Goal: Task Accomplishment & Management: Manage account settings

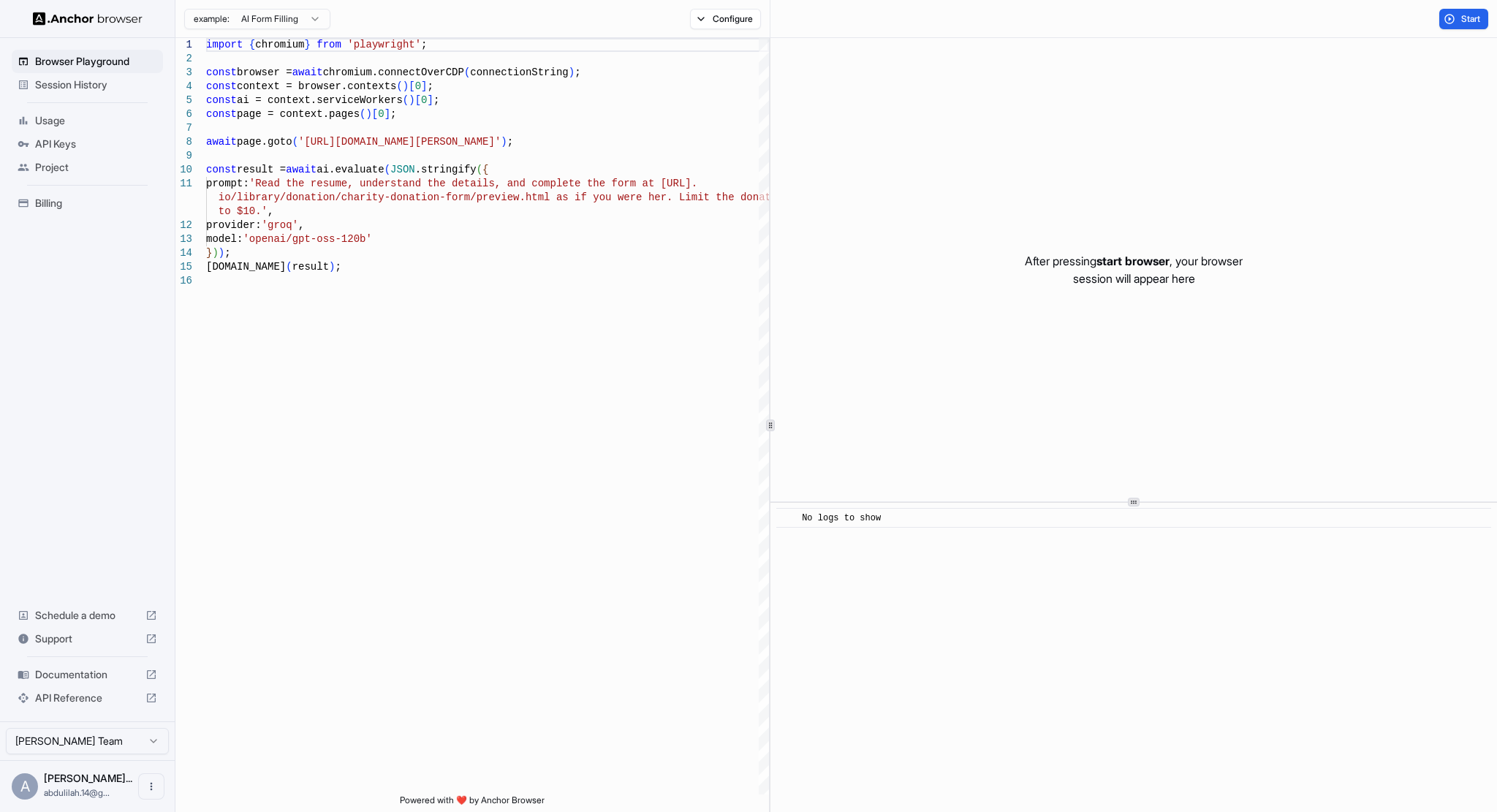
click at [130, 138] on span "API Keys" at bounding box center [96, 144] width 122 height 14
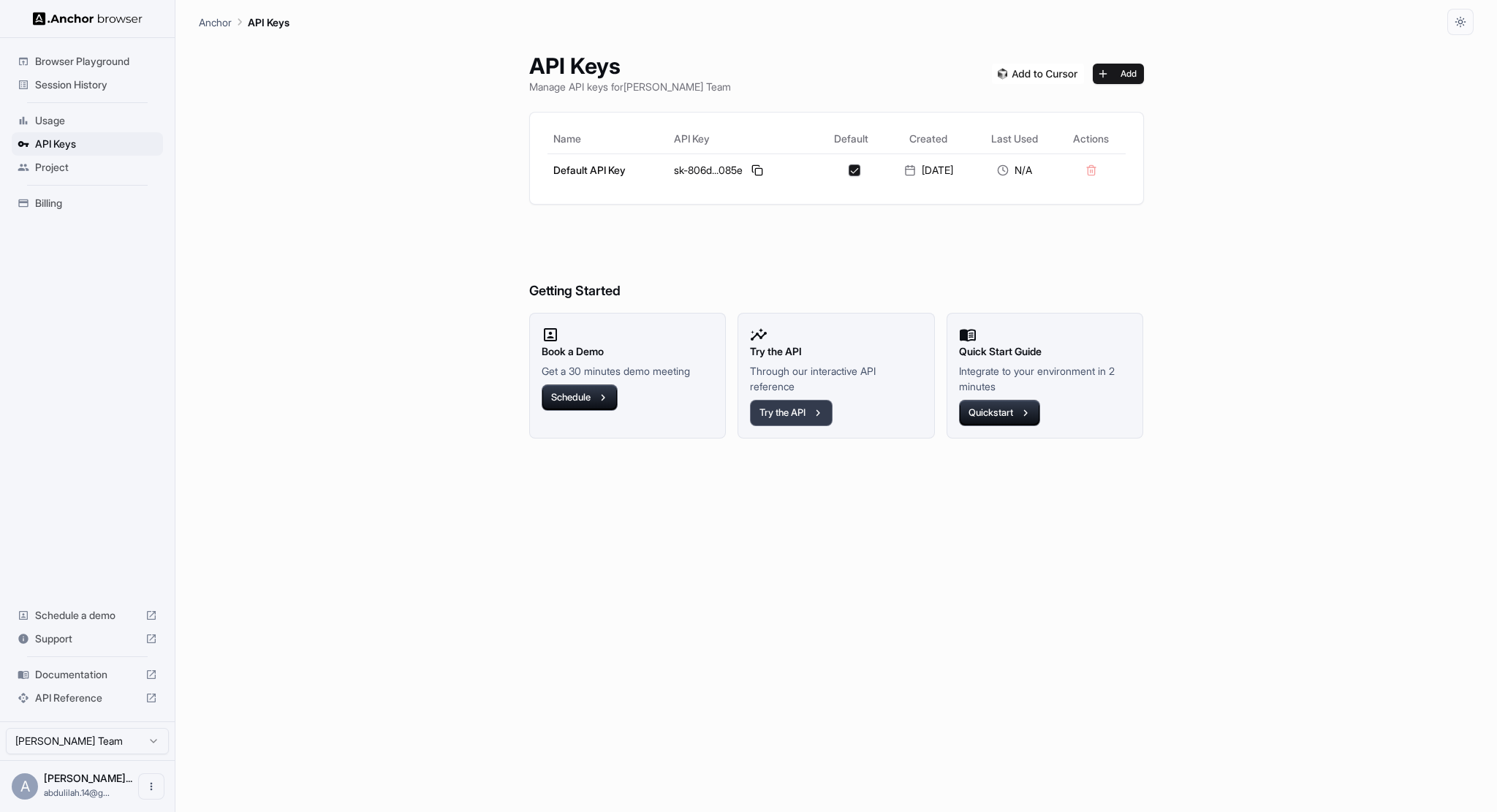
click at [815, 415] on icon "button" at bounding box center [818, 412] width 13 height 13
click at [753, 175] on button at bounding box center [757, 171] width 18 height 18
click at [739, 166] on div "sk-806d...085e" at bounding box center [742, 171] width 138 height 18
click at [751, 167] on button at bounding box center [757, 171] width 18 height 18
click at [907, 166] on div "23‏/8‏/2025" at bounding box center [928, 170] width 76 height 14
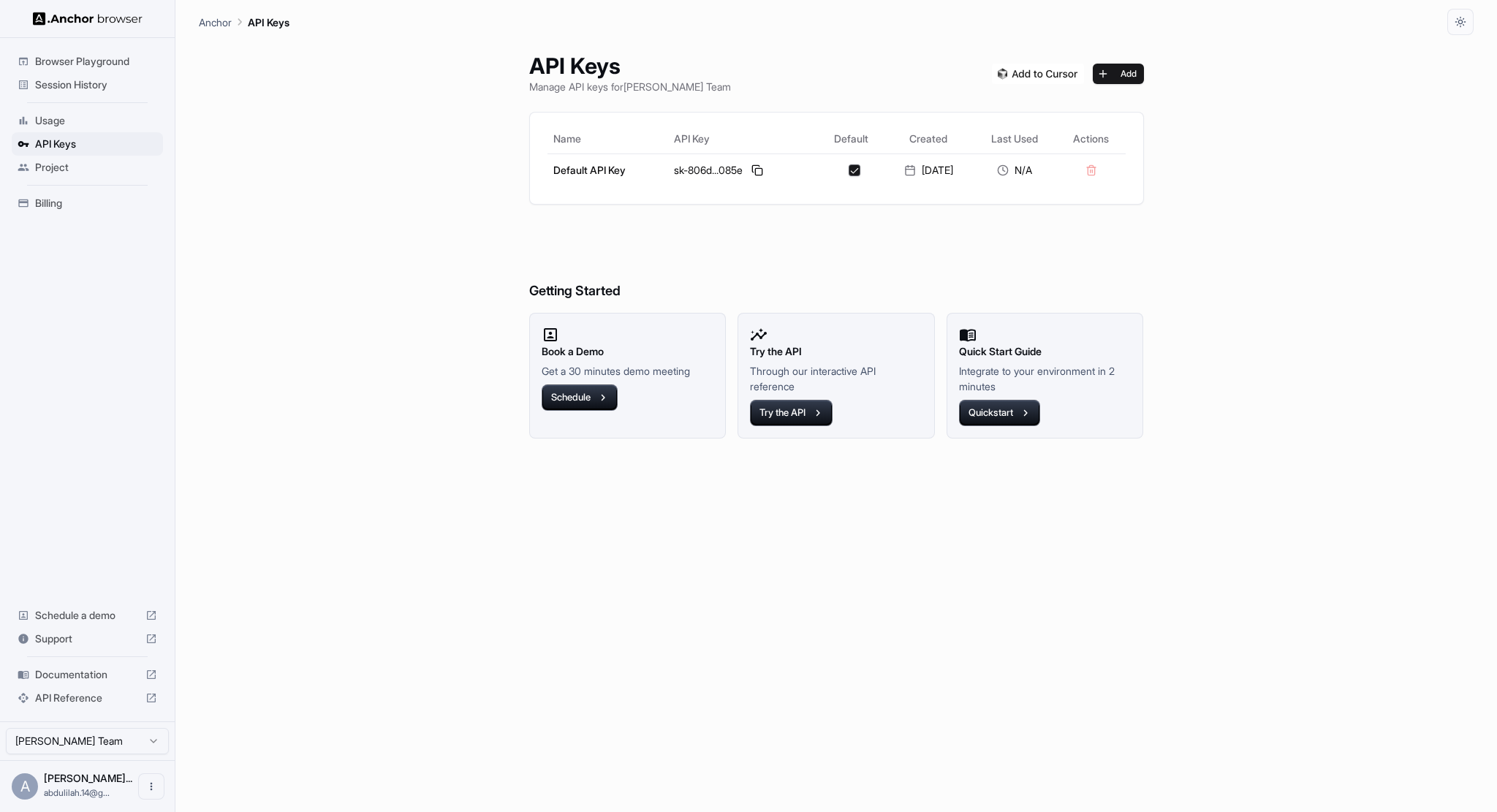
click at [46, 157] on div "Project" at bounding box center [87, 167] width 151 height 23
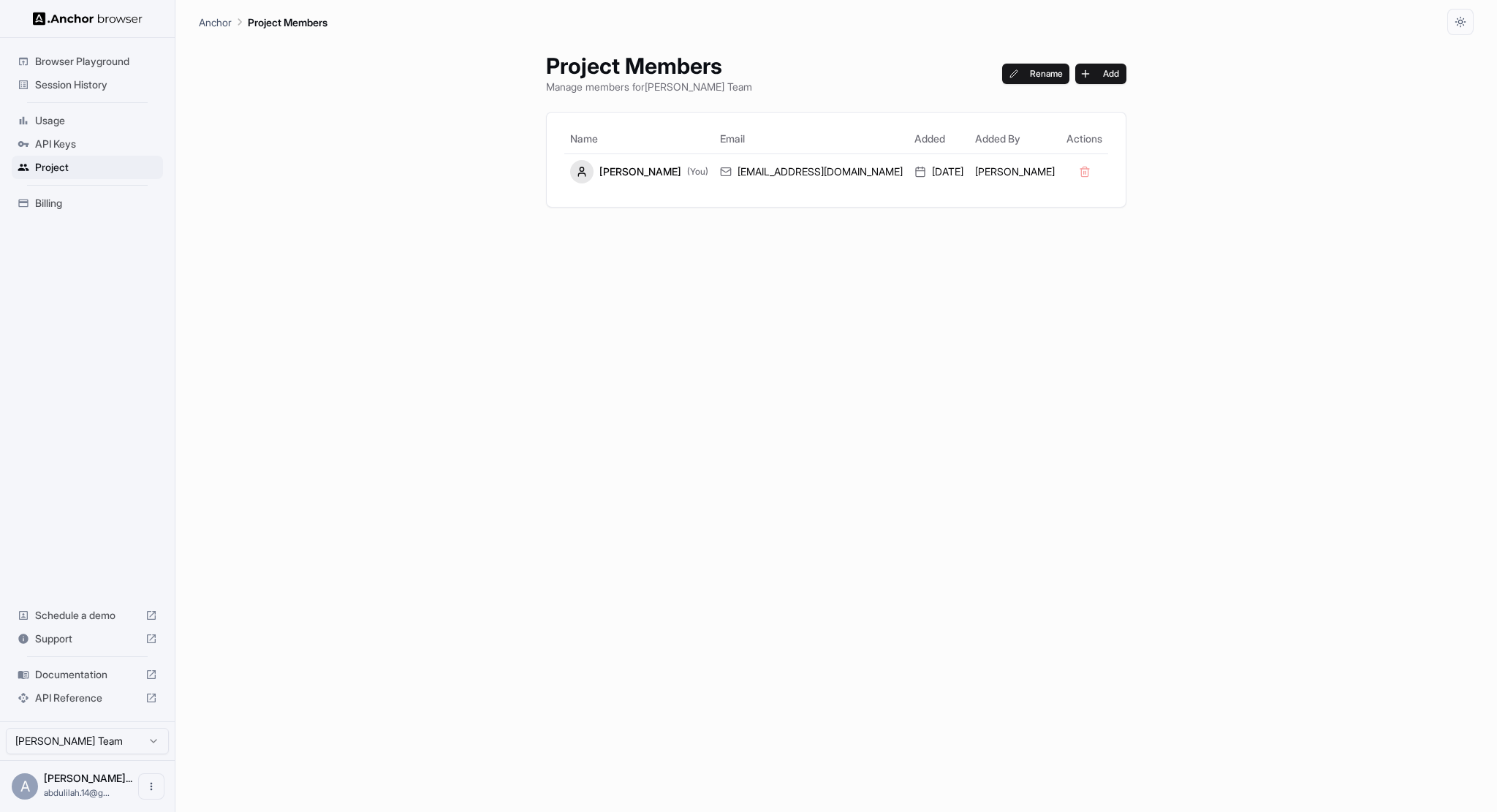
click at [53, 129] on div "Usage" at bounding box center [87, 120] width 151 height 23
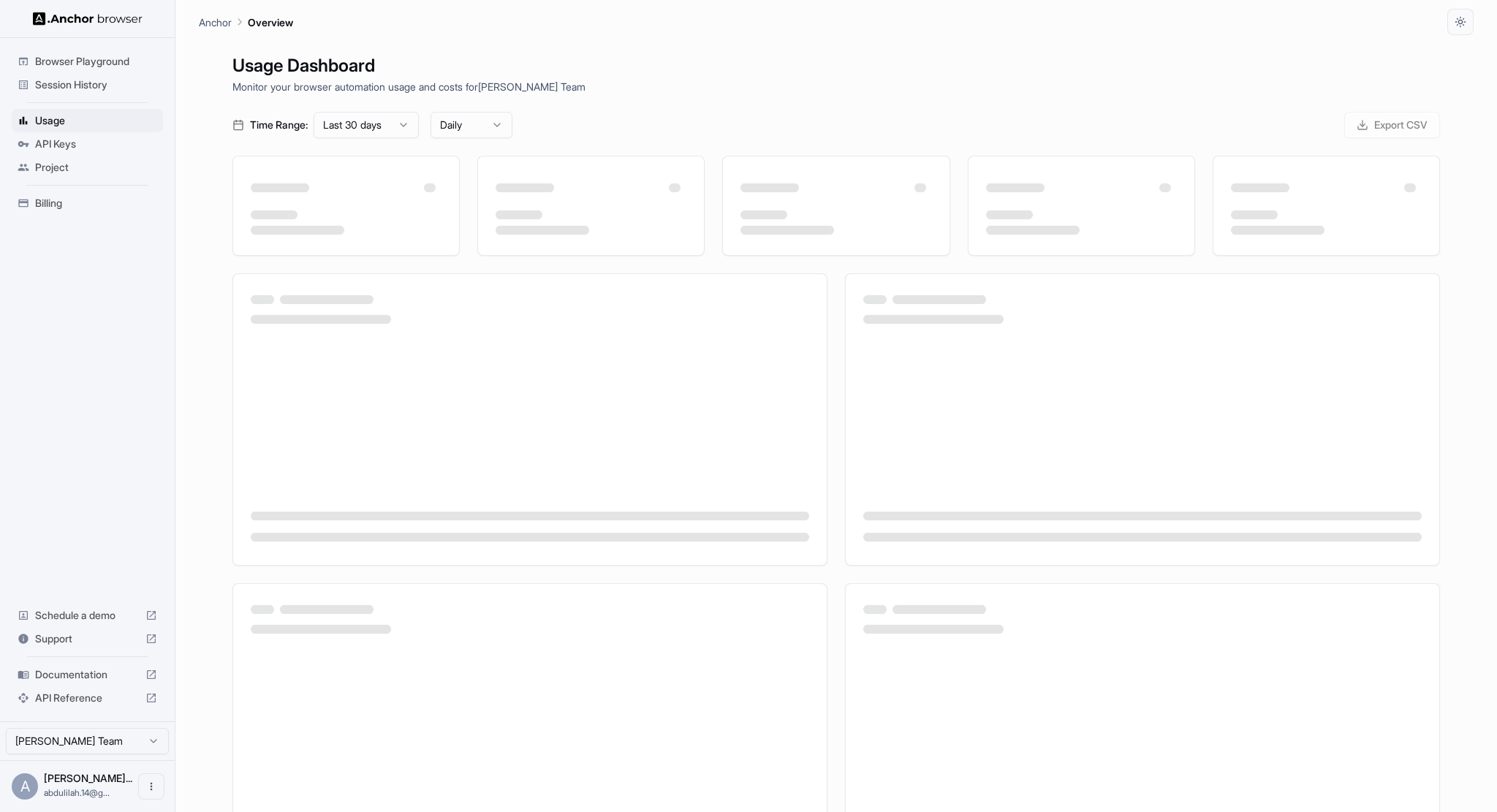
click at [54, 145] on span "API Keys" at bounding box center [96, 144] width 122 height 14
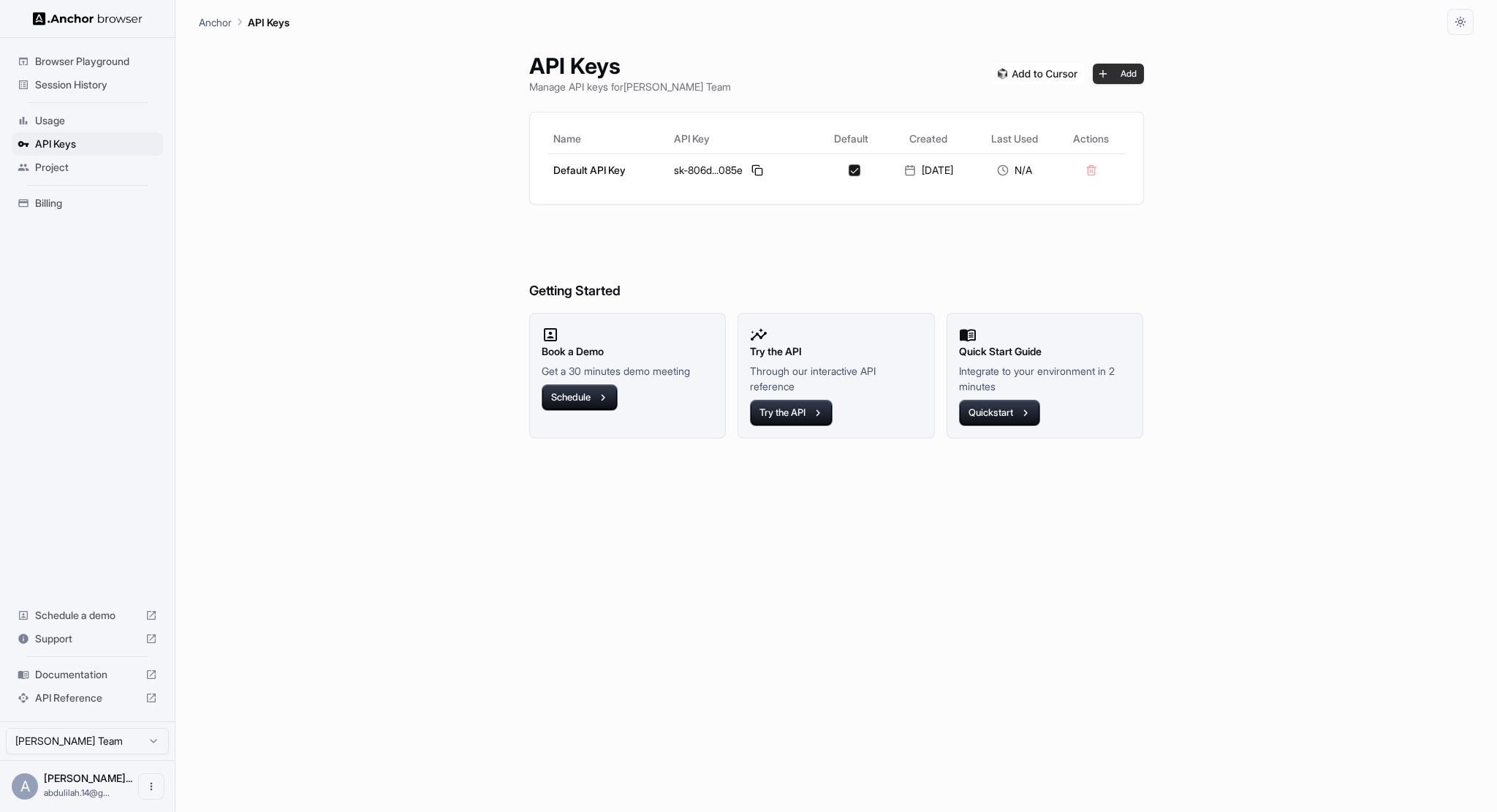
click at [1130, 64] on button "Add" at bounding box center [1118, 74] width 51 height 21
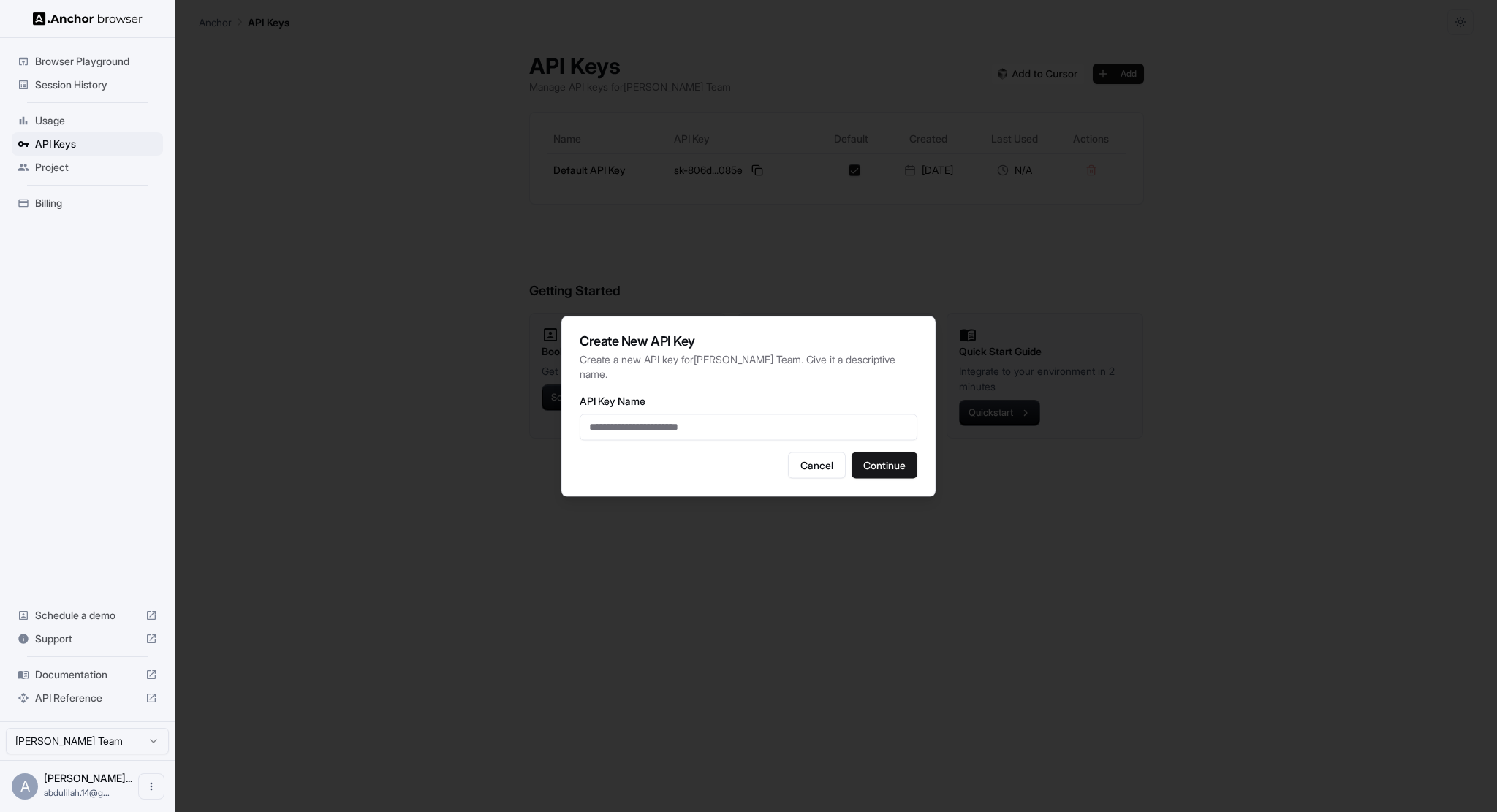
click at [828, 428] on input "API Key Name" at bounding box center [749, 426] width 338 height 26
drag, startPoint x: 863, startPoint y: 464, endPoint x: 870, endPoint y: 416, distance: 48.5
click at [870, 416] on div "Create New API Key Create a new API key for Abdulilah Alshehri Team . Give it a…" at bounding box center [748, 405] width 374 height 180
click at [868, 417] on input "API Key Name" at bounding box center [749, 426] width 338 height 26
type input "*"
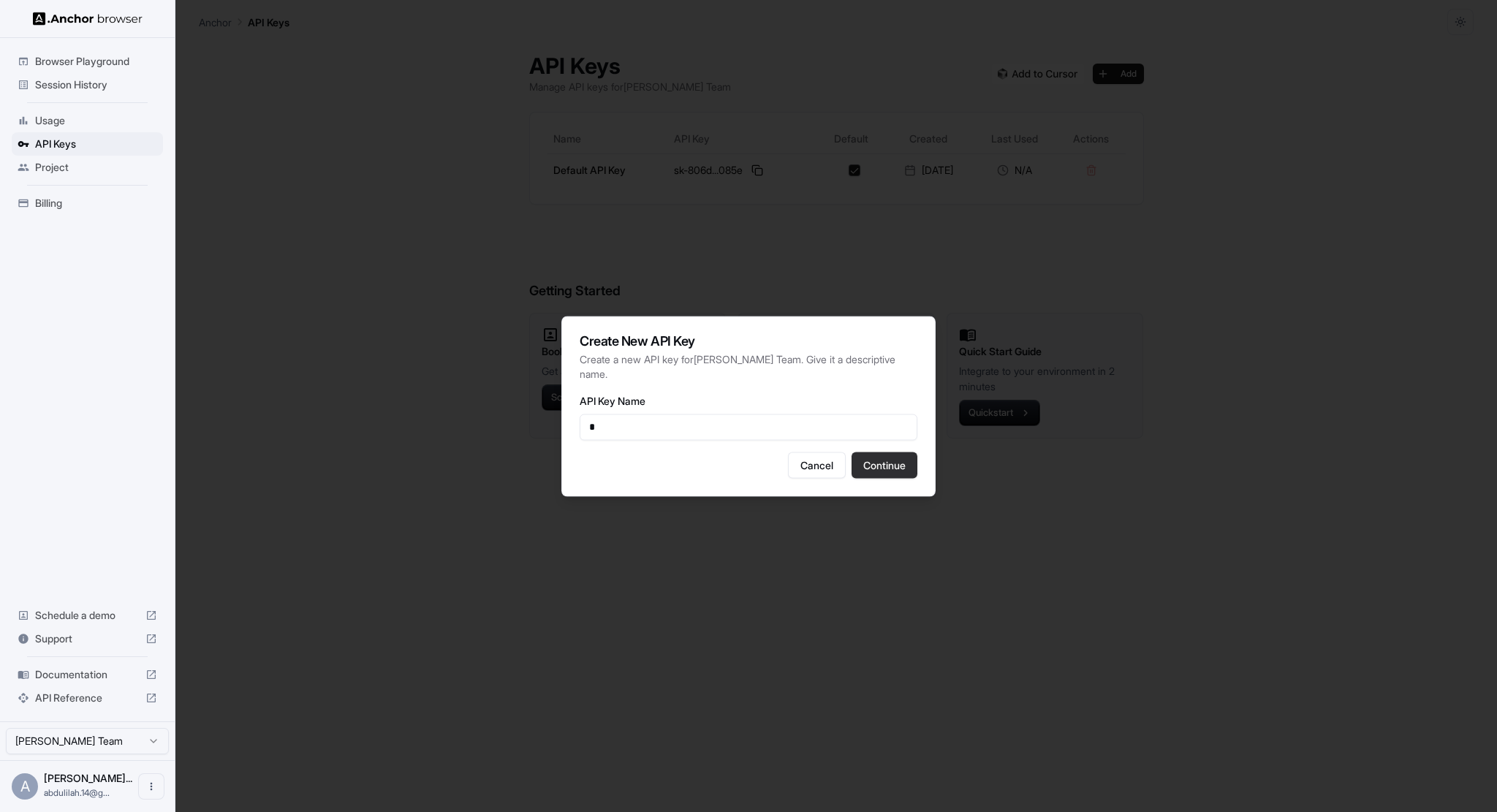
click at [875, 473] on button "Continue" at bounding box center [884, 464] width 66 height 26
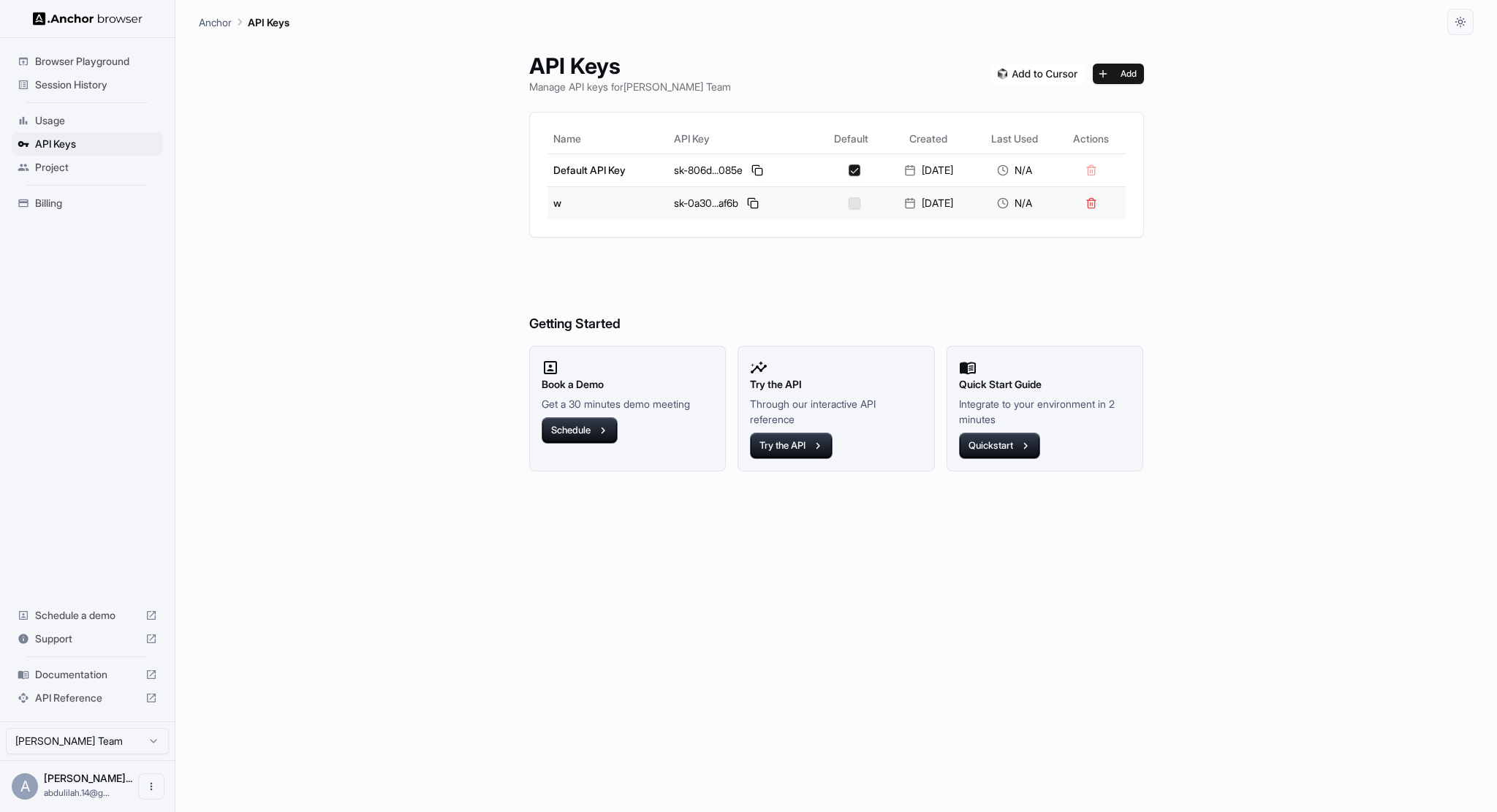
click at [829, 208] on td at bounding box center [851, 203] width 66 height 33
click at [831, 204] on div at bounding box center [854, 203] width 61 height 12
click at [942, 203] on div "23‏/8‏/2025" at bounding box center [928, 203] width 76 height 14
click at [1032, 204] on div "N/A" at bounding box center [1014, 203] width 72 height 14
click at [920, 244] on div "API Keys Manage API keys for Abdulilah Alshehri Team Add Name API Key Default C…" at bounding box center [836, 424] width 650 height 777
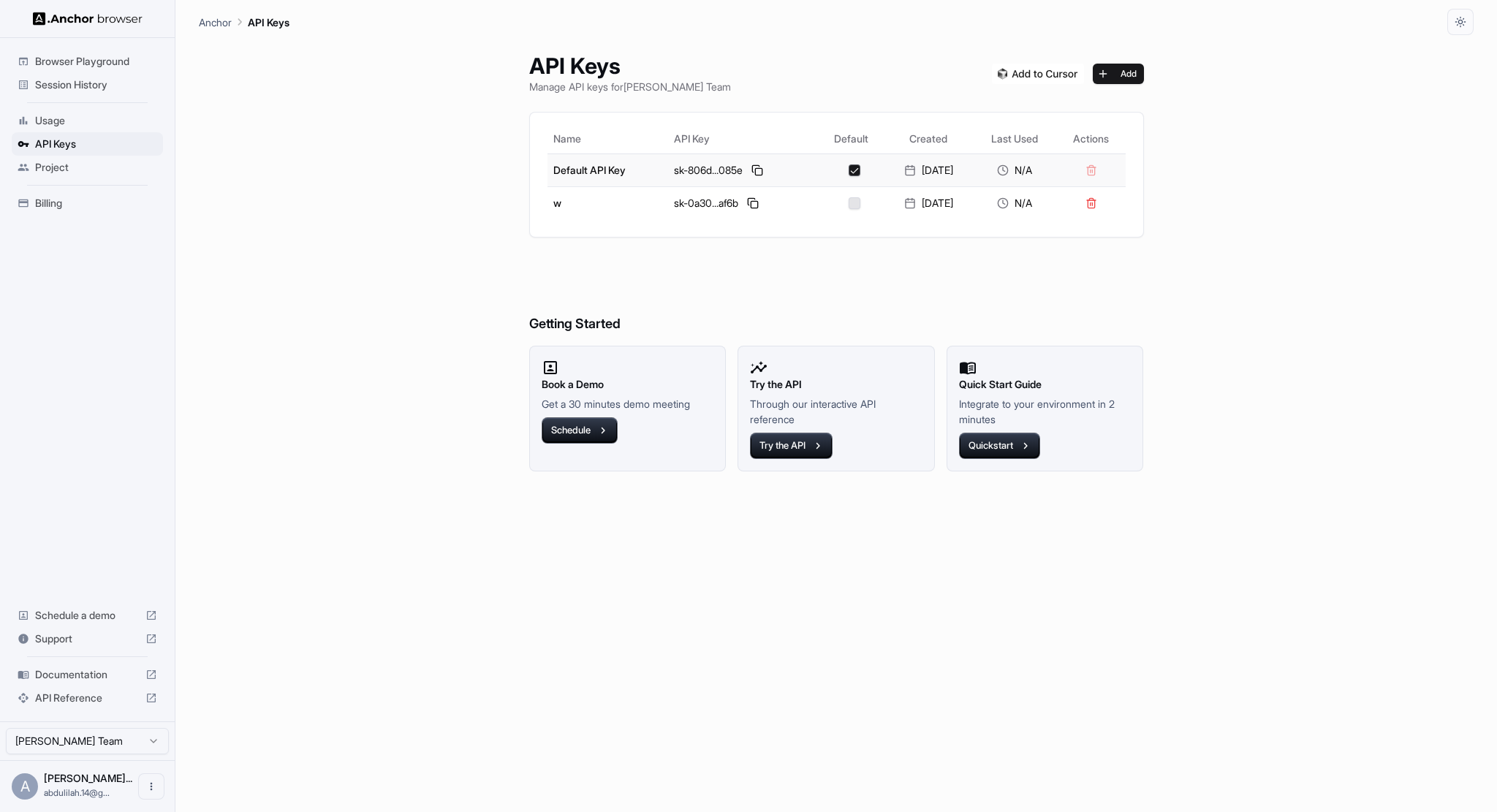
click at [848, 172] on button "button" at bounding box center [854, 170] width 12 height 12
drag, startPoint x: 549, startPoint y: 199, endPoint x: 611, endPoint y: 196, distance: 62.1
click at [552, 199] on td "w" at bounding box center [607, 203] width 121 height 33
click at [1008, 204] on icon at bounding box center [1003, 203] width 12 height 12
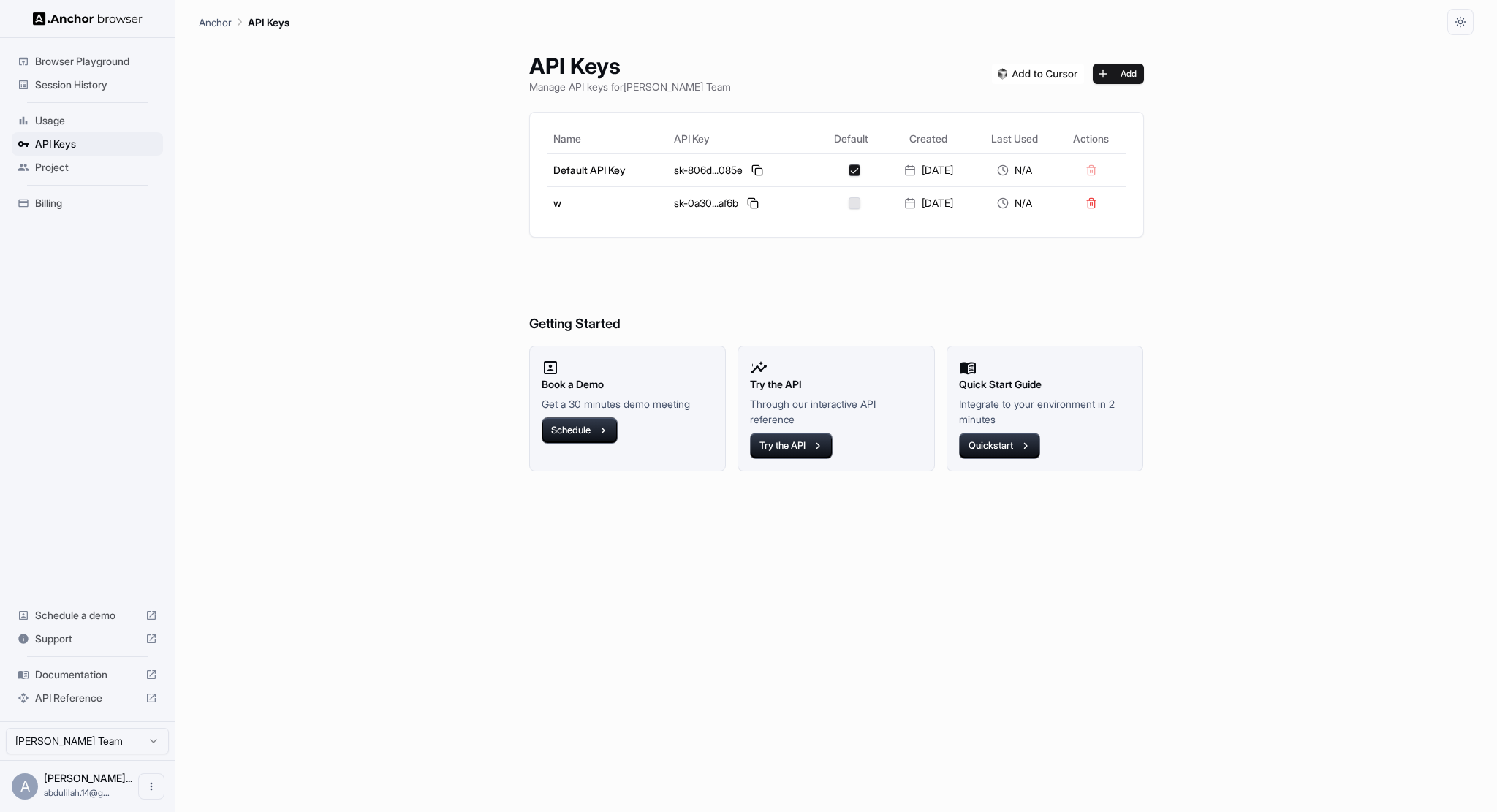
click at [41, 180] on ul "Browser Playground Session History Usage API Keys Project Billing" at bounding box center [87, 132] width 163 height 177
click at [40, 164] on span "Project" at bounding box center [96, 167] width 122 height 14
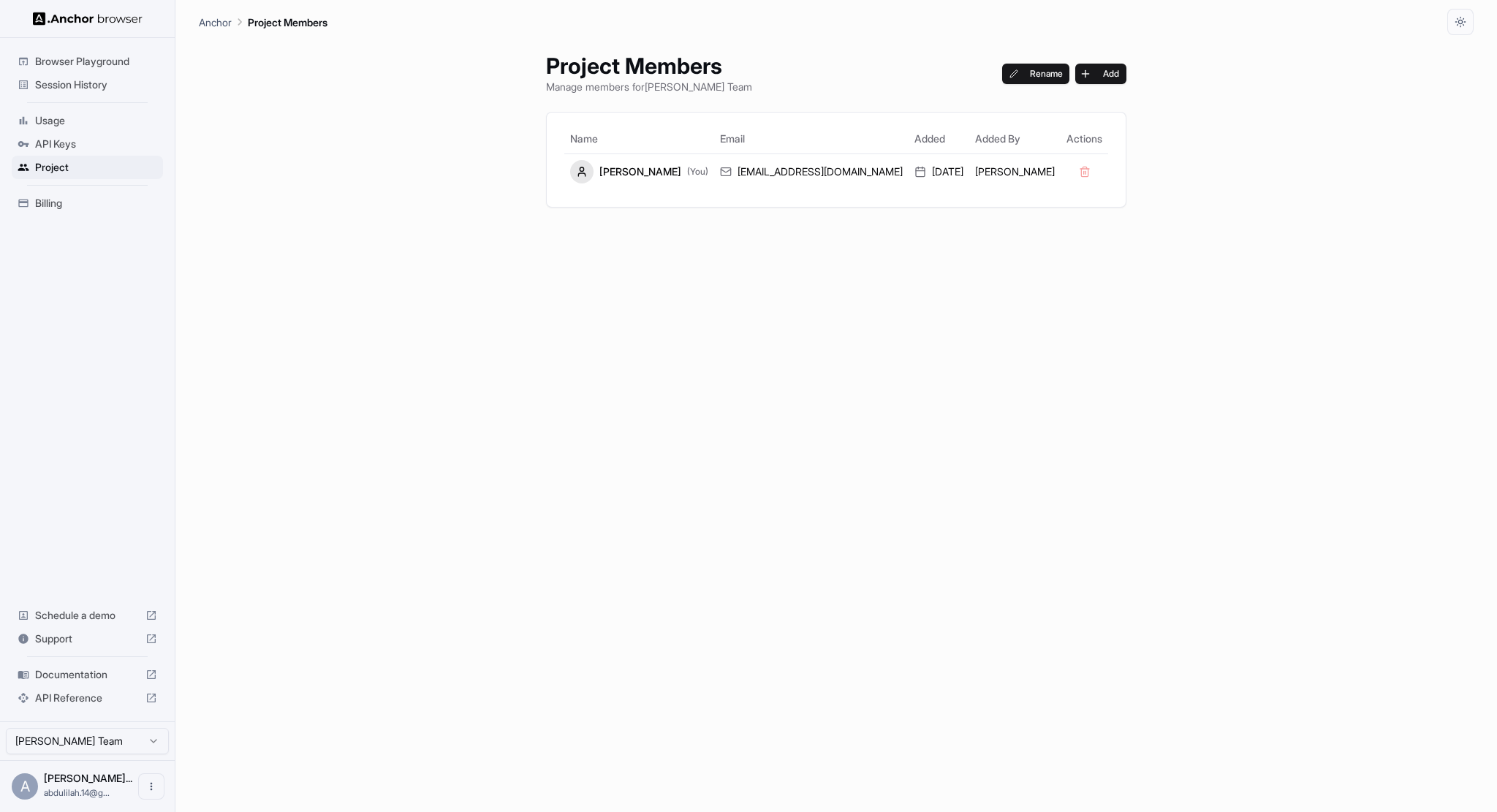
click at [41, 120] on span "Usage" at bounding box center [96, 120] width 122 height 14
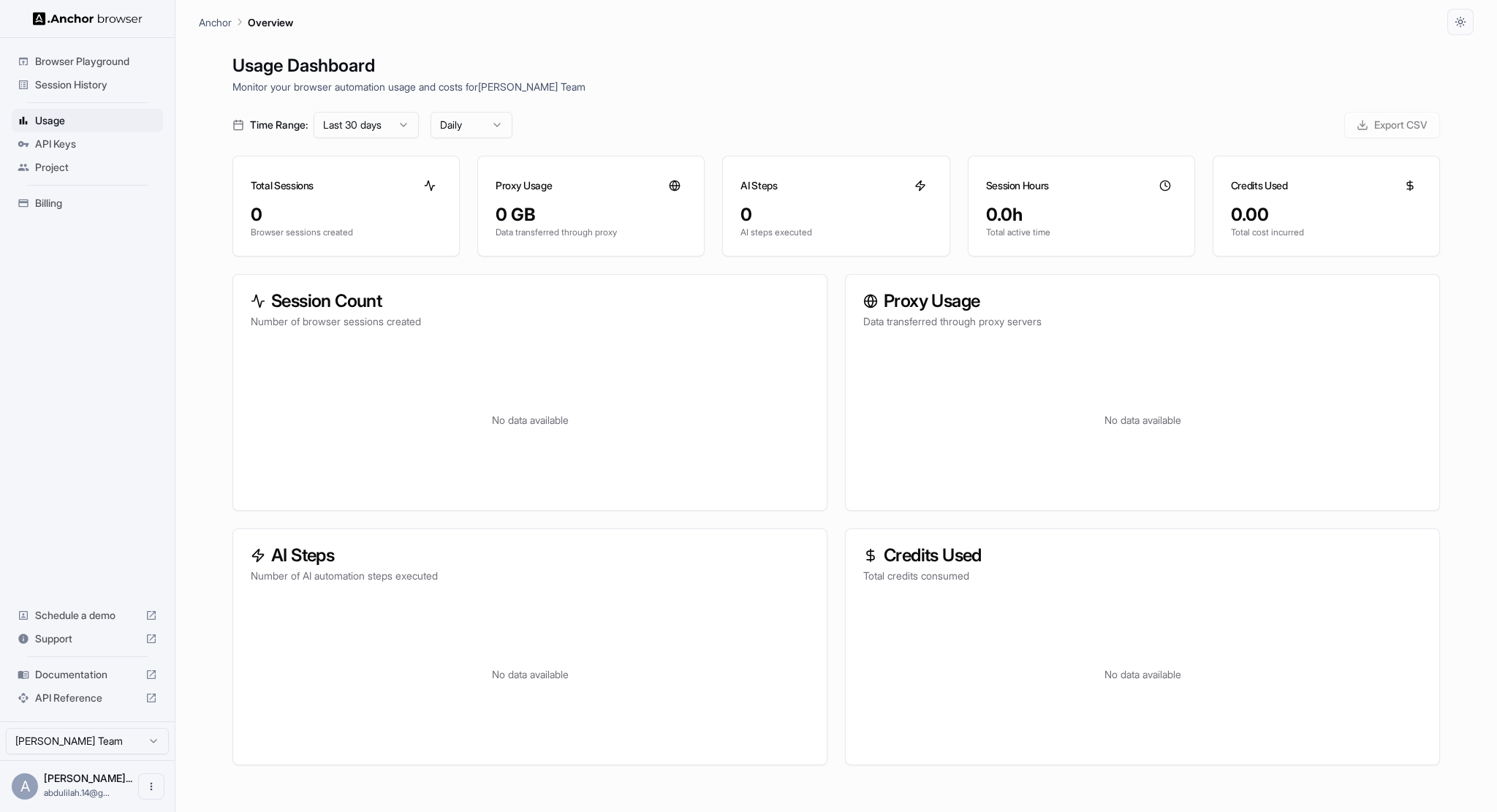
click at [67, 93] on div "Session History" at bounding box center [87, 84] width 151 height 23
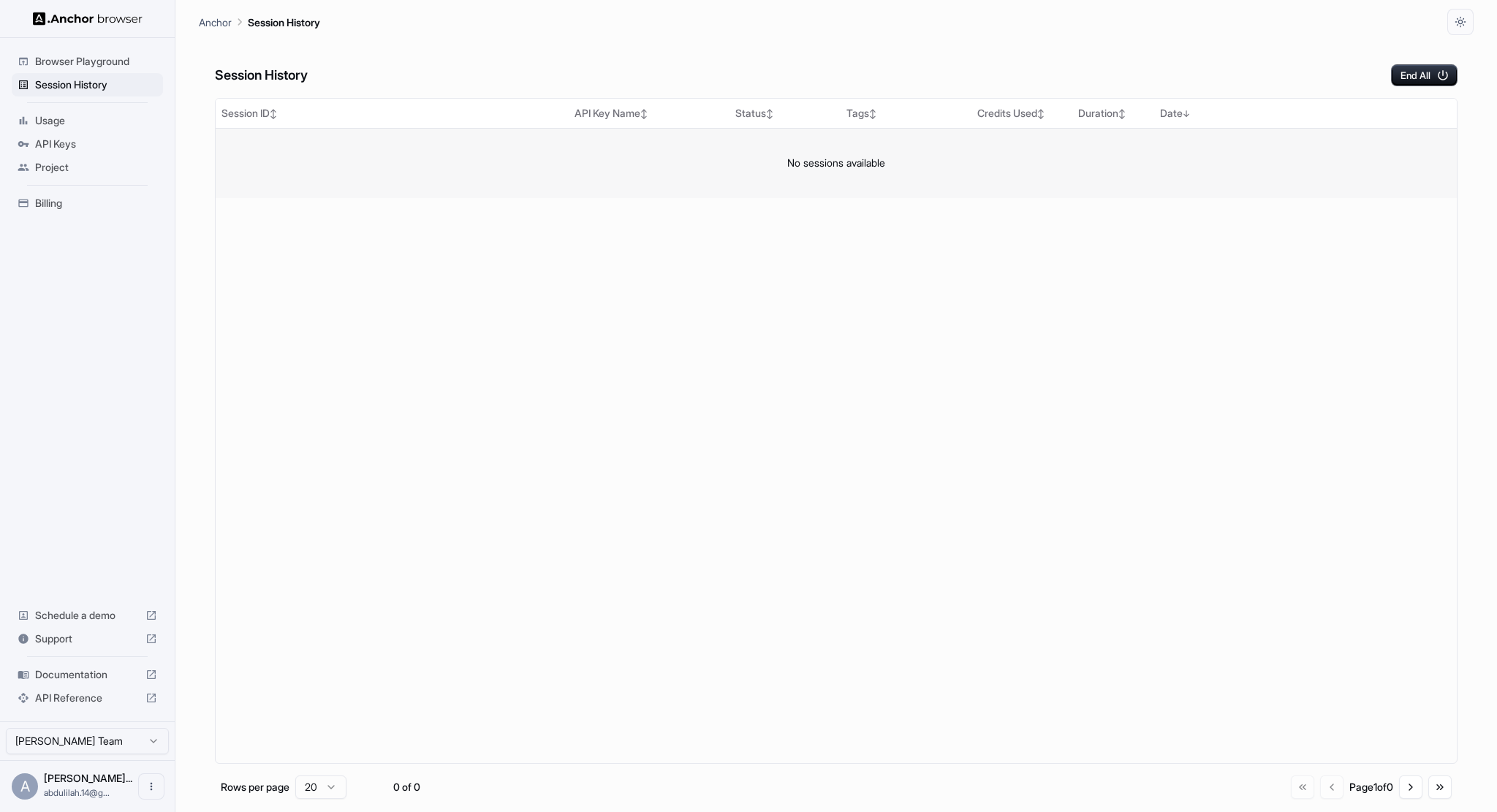
drag, startPoint x: 815, startPoint y: 129, endPoint x: 1005, endPoint y: 132, distance: 190.0
click at [976, 131] on td "No sessions available" at bounding box center [835, 163] width 1241 height 70
drag, startPoint x: 1344, startPoint y: 66, endPoint x: 1386, endPoint y: 57, distance: 43.0
click at [1386, 57] on div "Session History End All" at bounding box center [835, 61] width 1242 height 51
click at [1391, 75] on button "End All" at bounding box center [1423, 74] width 66 height 22
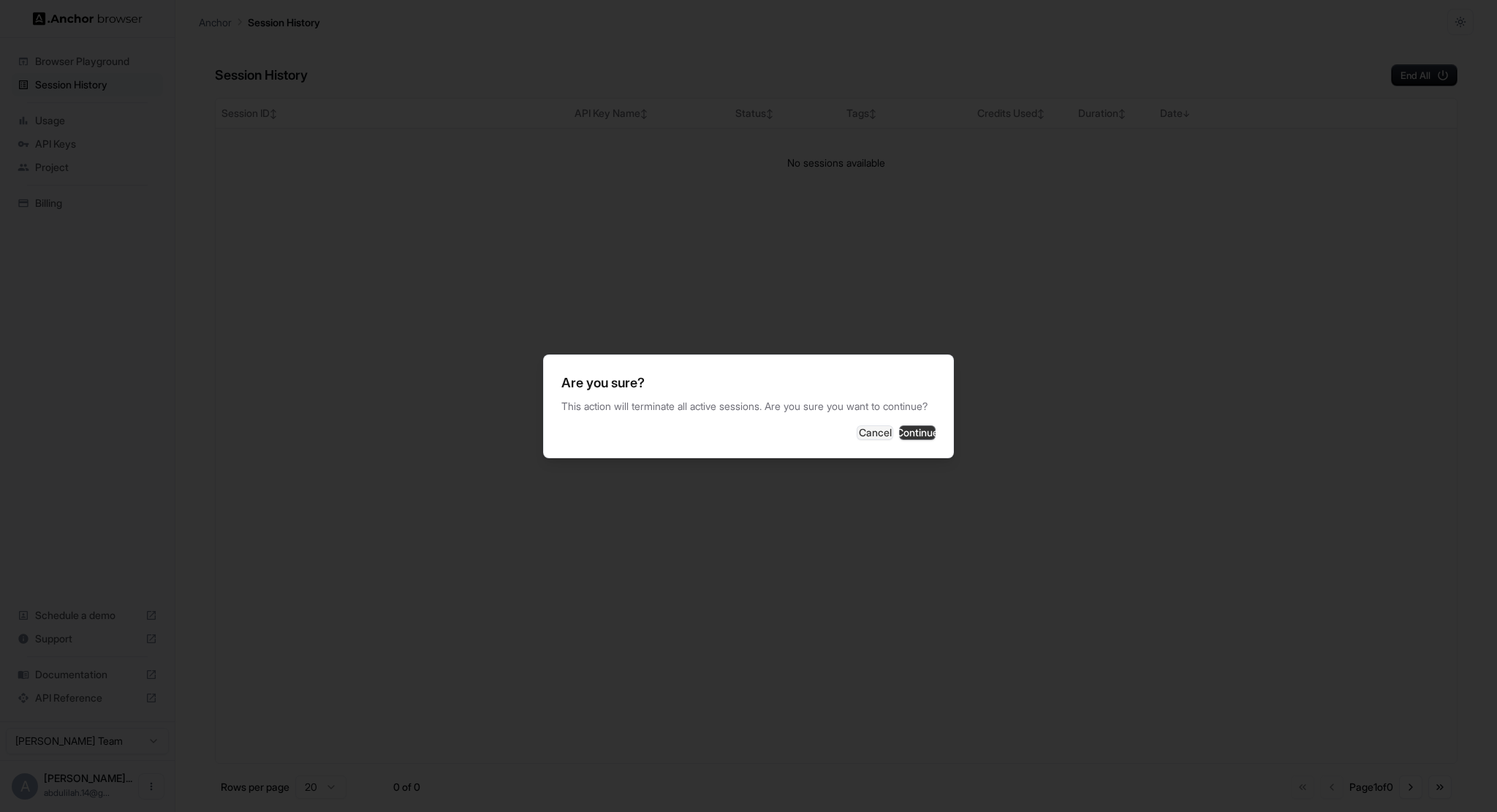
click at [899, 440] on button "Continue" at bounding box center [917, 432] width 37 height 14
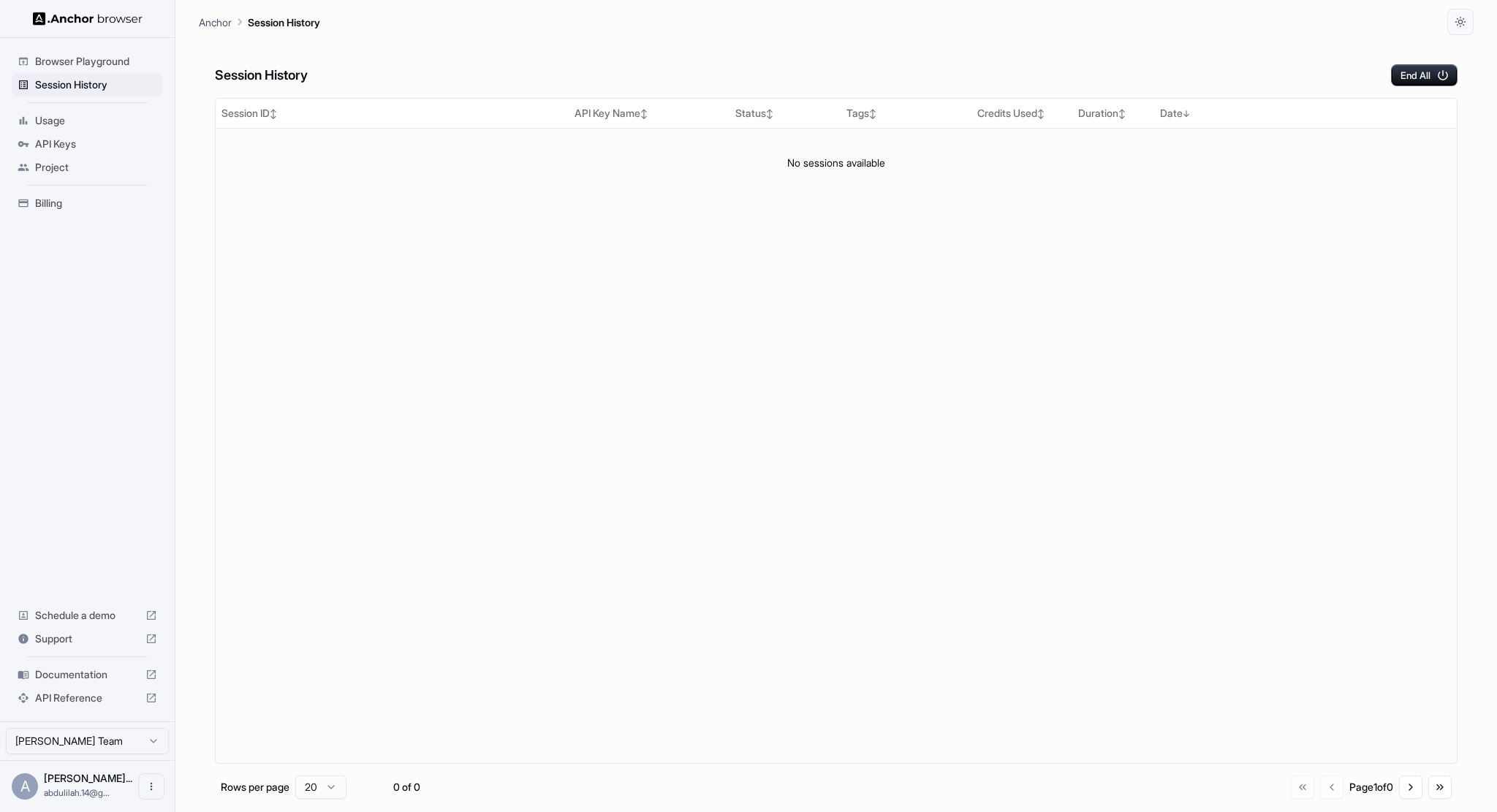
click at [231, 22] on p "Anchor" at bounding box center [215, 22] width 33 height 15
click at [62, 61] on span "Browser Playground" at bounding box center [96, 62] width 122 height 14
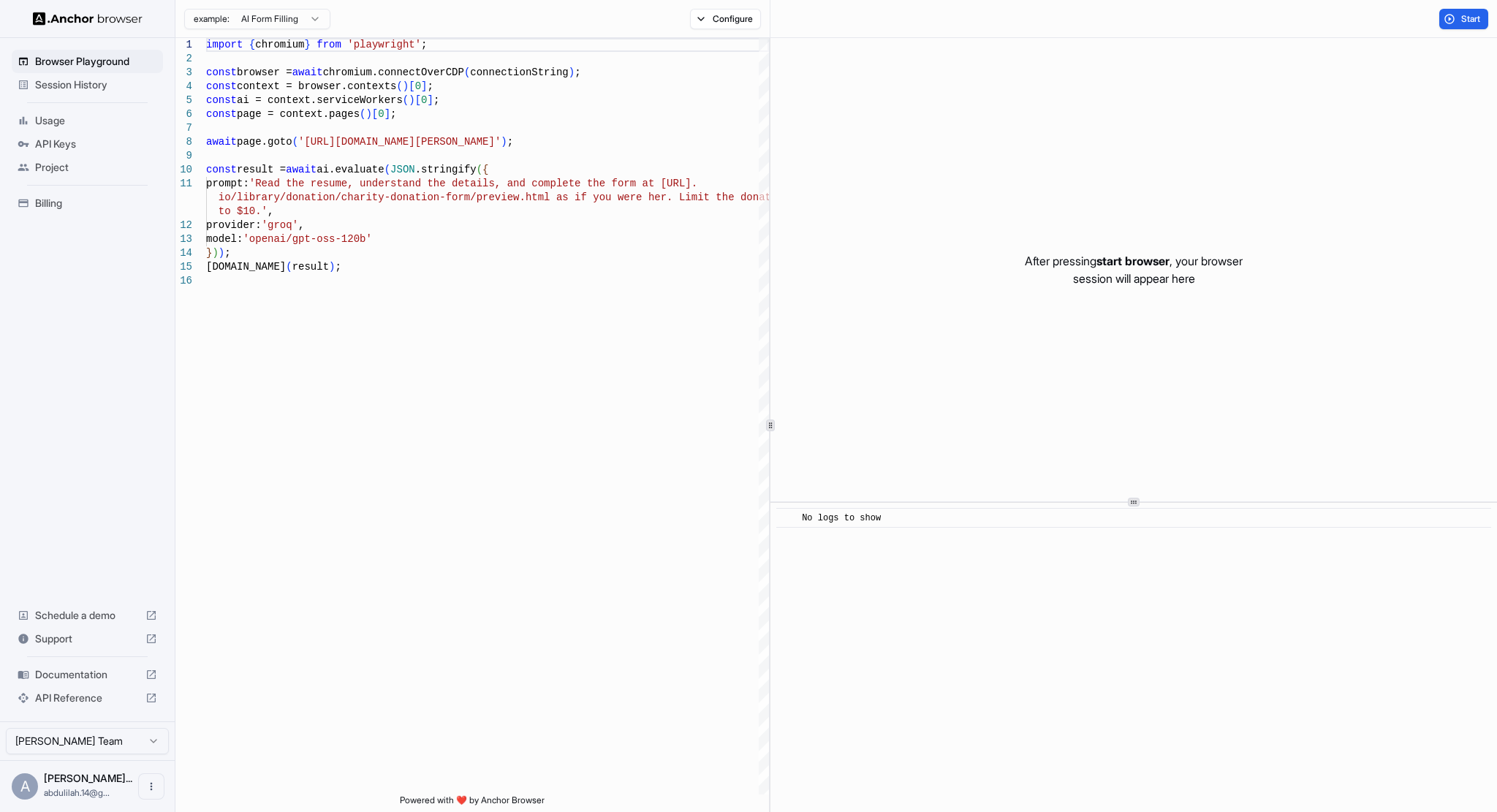
click at [36, 173] on span "Project" at bounding box center [96, 167] width 122 height 14
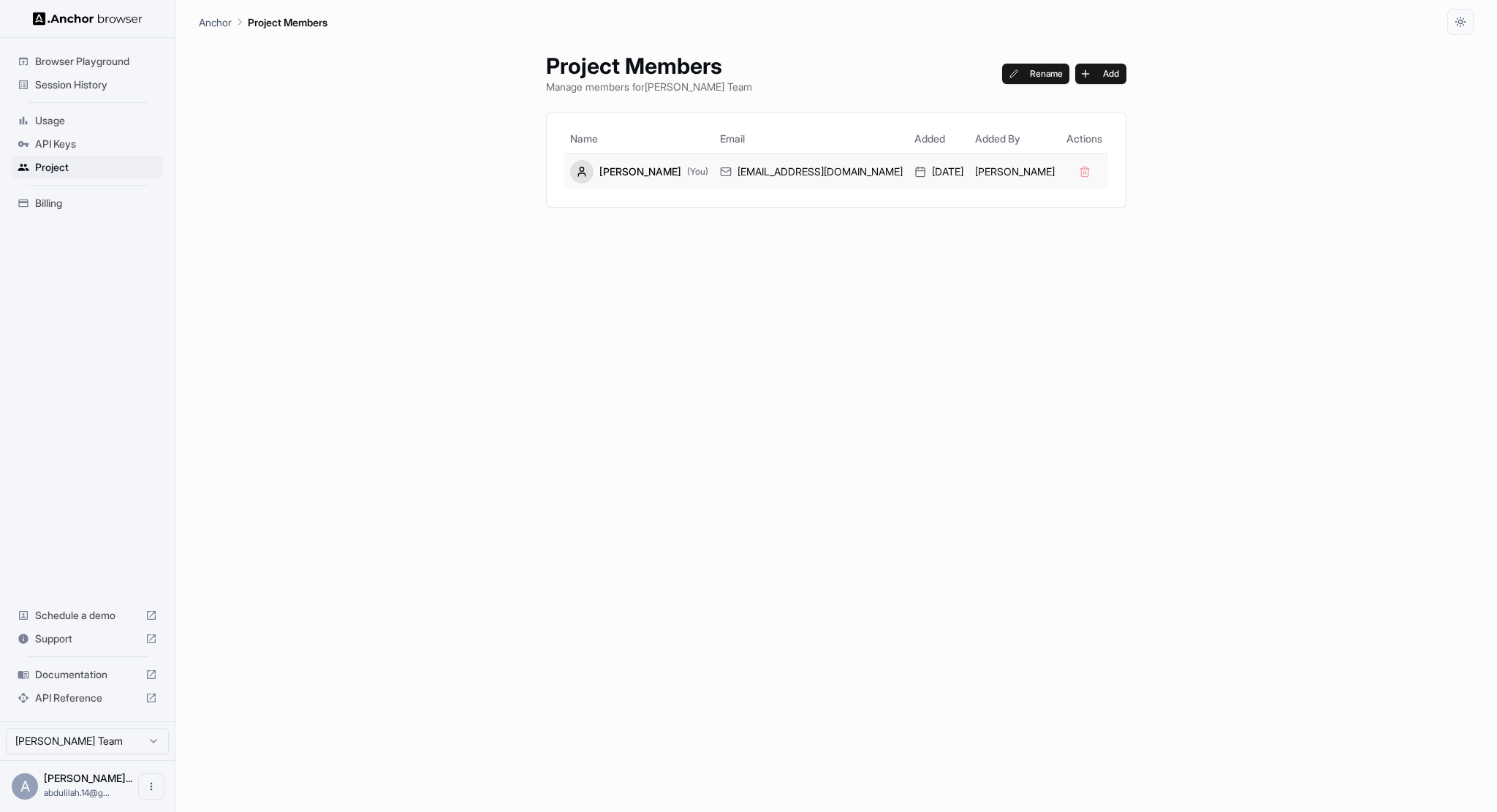
click at [594, 164] on div at bounding box center [581, 171] width 23 height 23
click at [588, 169] on icon at bounding box center [581, 171] width 12 height 12
click at [32, 133] on div "API Keys" at bounding box center [87, 143] width 151 height 23
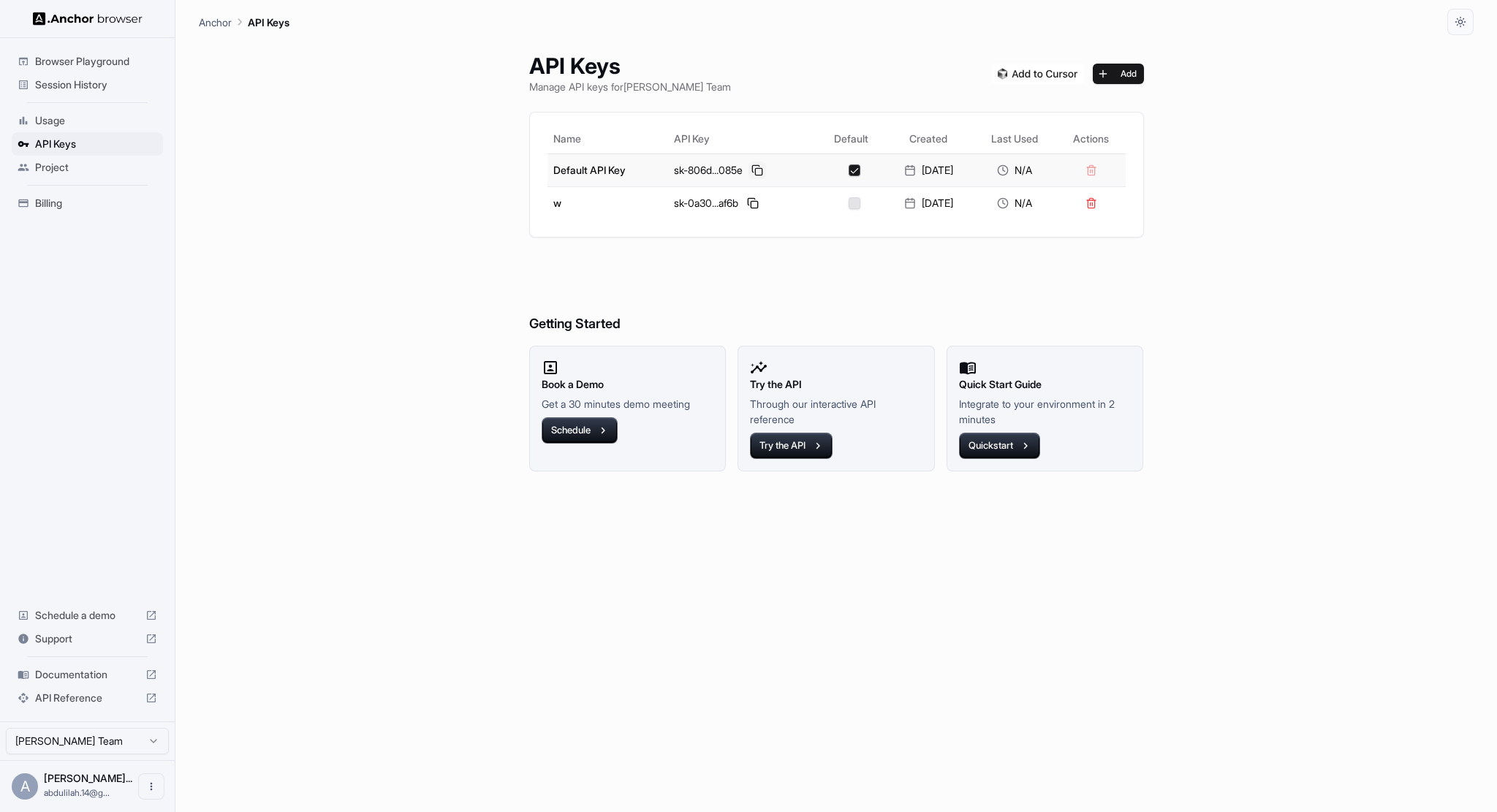
click at [754, 175] on button at bounding box center [757, 171] width 18 height 18
click at [756, 192] on td "sk-0a30...af6b" at bounding box center [742, 203] width 150 height 33
click at [803, 433] on button "Try the API" at bounding box center [791, 445] width 82 height 26
click at [756, 174] on button at bounding box center [757, 171] width 18 height 18
click at [744, 198] on button at bounding box center [753, 203] width 18 height 18
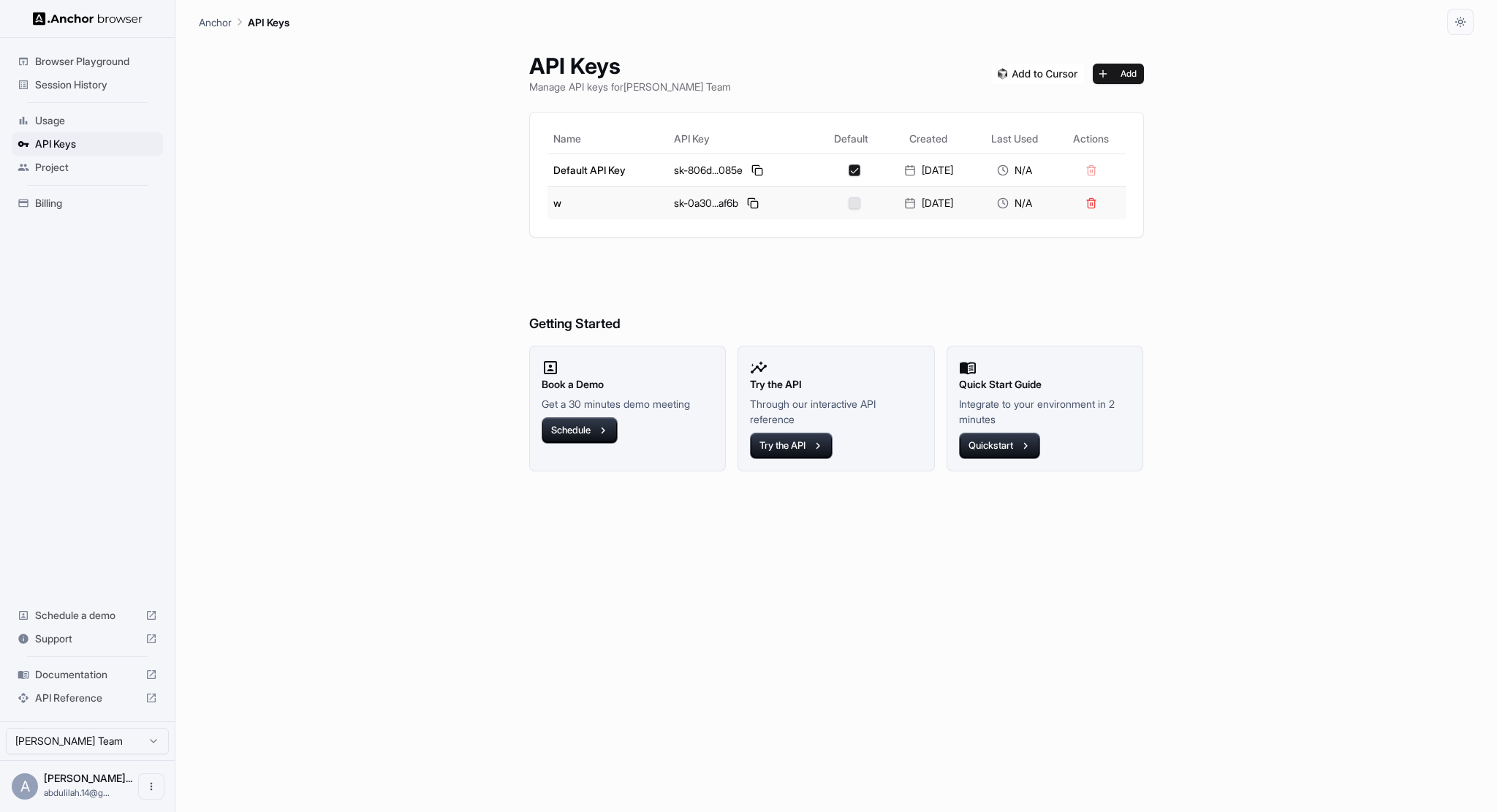
click at [848, 197] on button "button" at bounding box center [854, 203] width 12 height 12
click at [1073, 63] on img at bounding box center [1037, 74] width 92 height 21
click at [1032, 68] on img at bounding box center [1037, 74] width 92 height 21
click at [884, 163] on td "23‏/8‏/2025" at bounding box center [928, 170] width 87 height 33
click at [827, 166] on div at bounding box center [854, 170] width 61 height 12
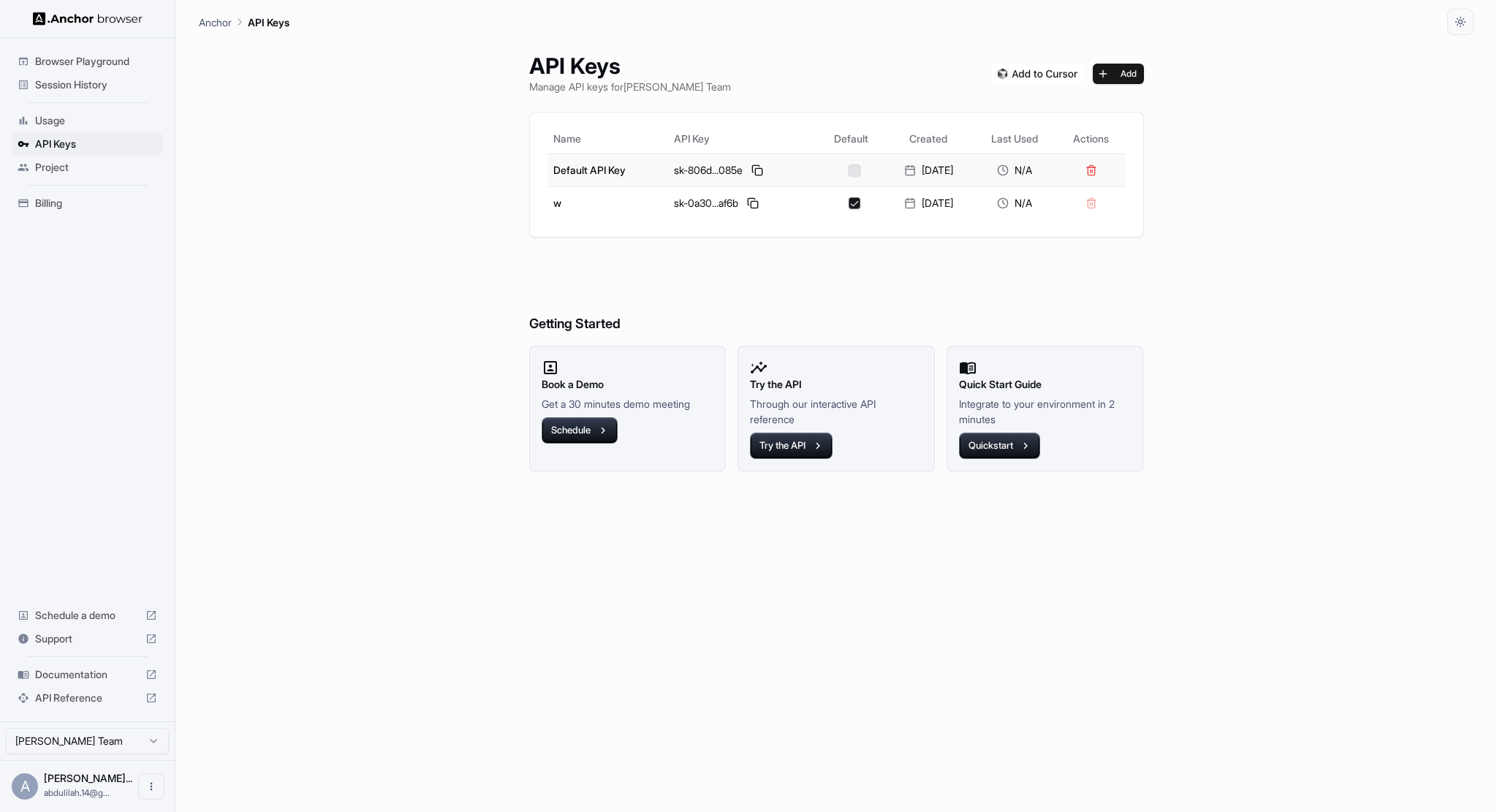
click at [847, 176] on td at bounding box center [851, 170] width 66 height 33
click at [848, 173] on button "button" at bounding box center [854, 170] width 12 height 12
click at [848, 172] on button "button" at bounding box center [854, 170] width 12 height 12
click at [848, 169] on button "button" at bounding box center [854, 170] width 12 height 12
click at [851, 207] on div at bounding box center [854, 203] width 61 height 12
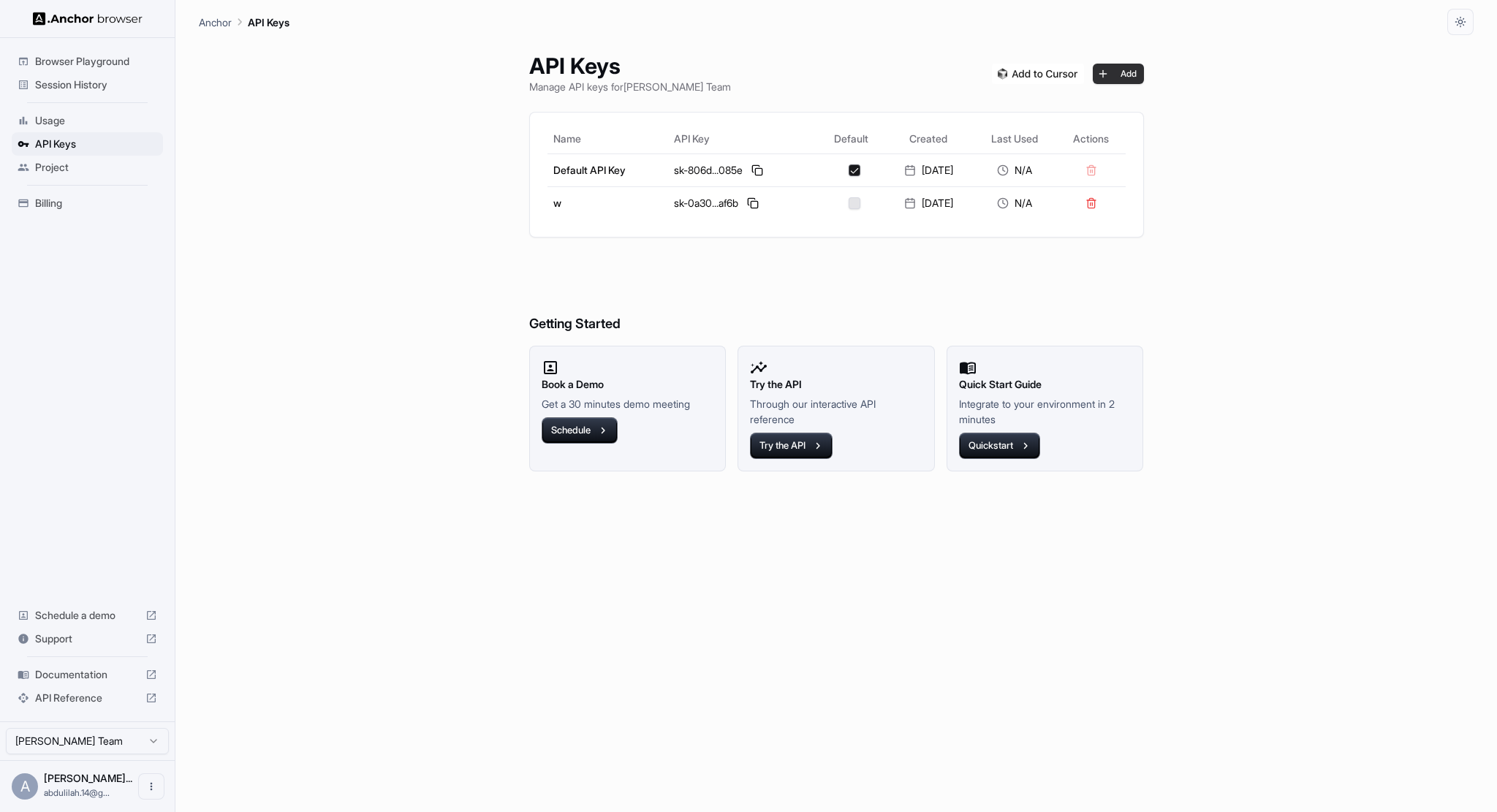
click at [1133, 72] on button "Add" at bounding box center [1118, 74] width 51 height 21
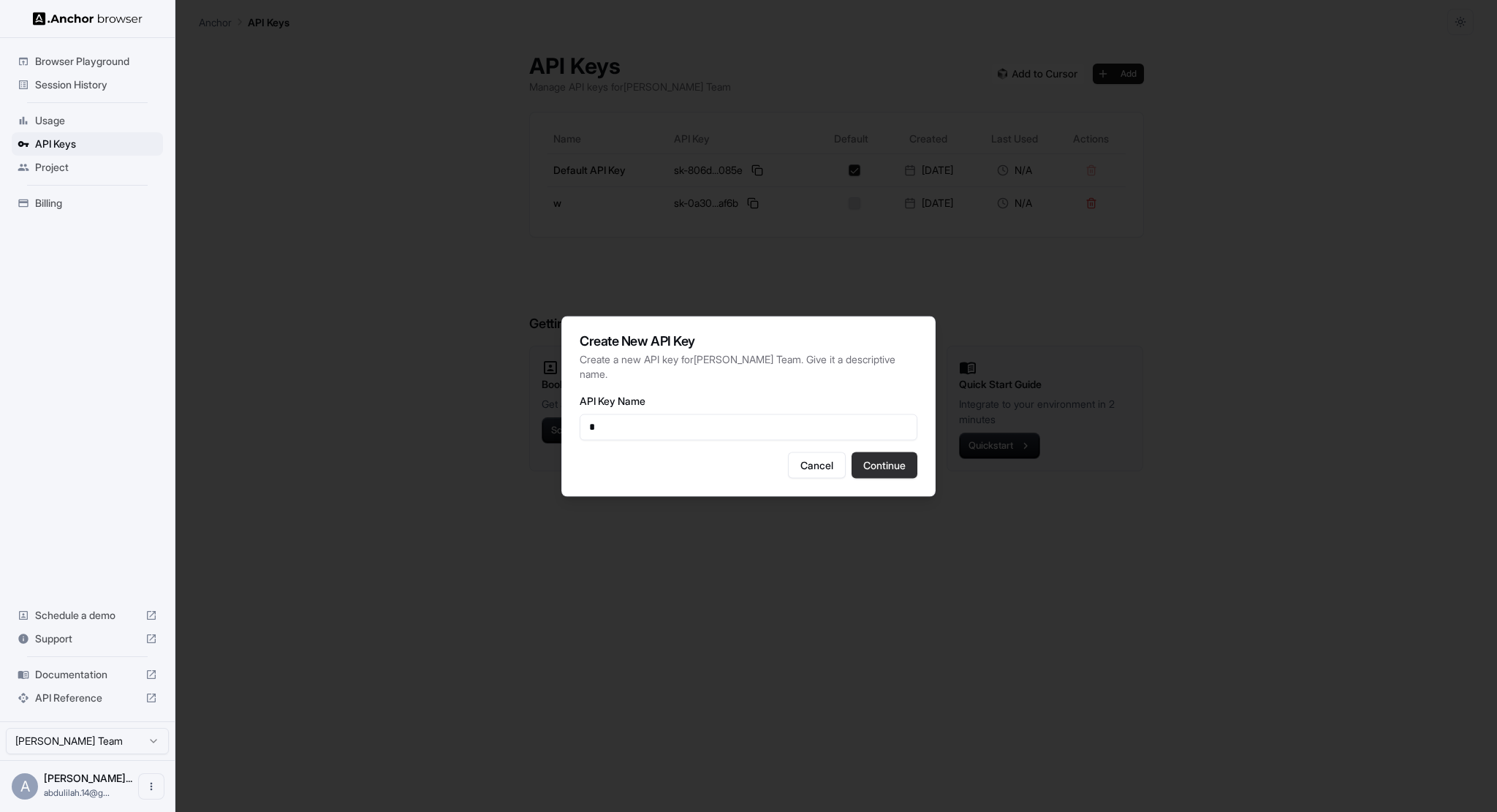
type input "*"
click at [894, 454] on button "Continue" at bounding box center [884, 464] width 66 height 26
click at [892, 458] on button "Continue" at bounding box center [884, 464] width 66 height 26
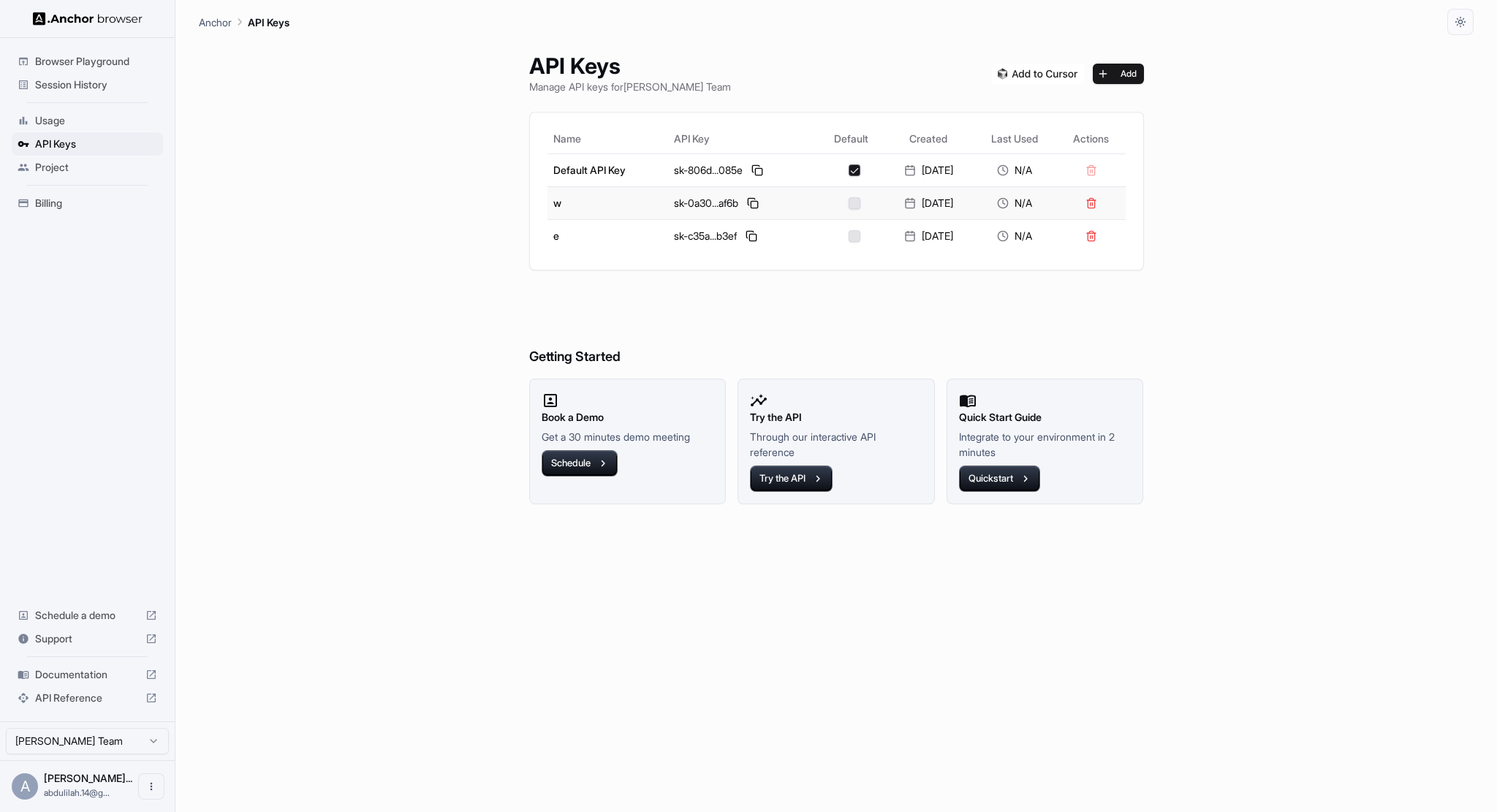
click at [837, 218] on td at bounding box center [851, 203] width 66 height 33
click at [839, 207] on div at bounding box center [854, 203] width 61 height 12
click at [843, 247] on td at bounding box center [851, 235] width 66 height 33
click at [1022, 215] on td "N/A" at bounding box center [1014, 203] width 84 height 33
click at [960, 194] on td "23‏/8‏/2025" at bounding box center [928, 203] width 87 height 33
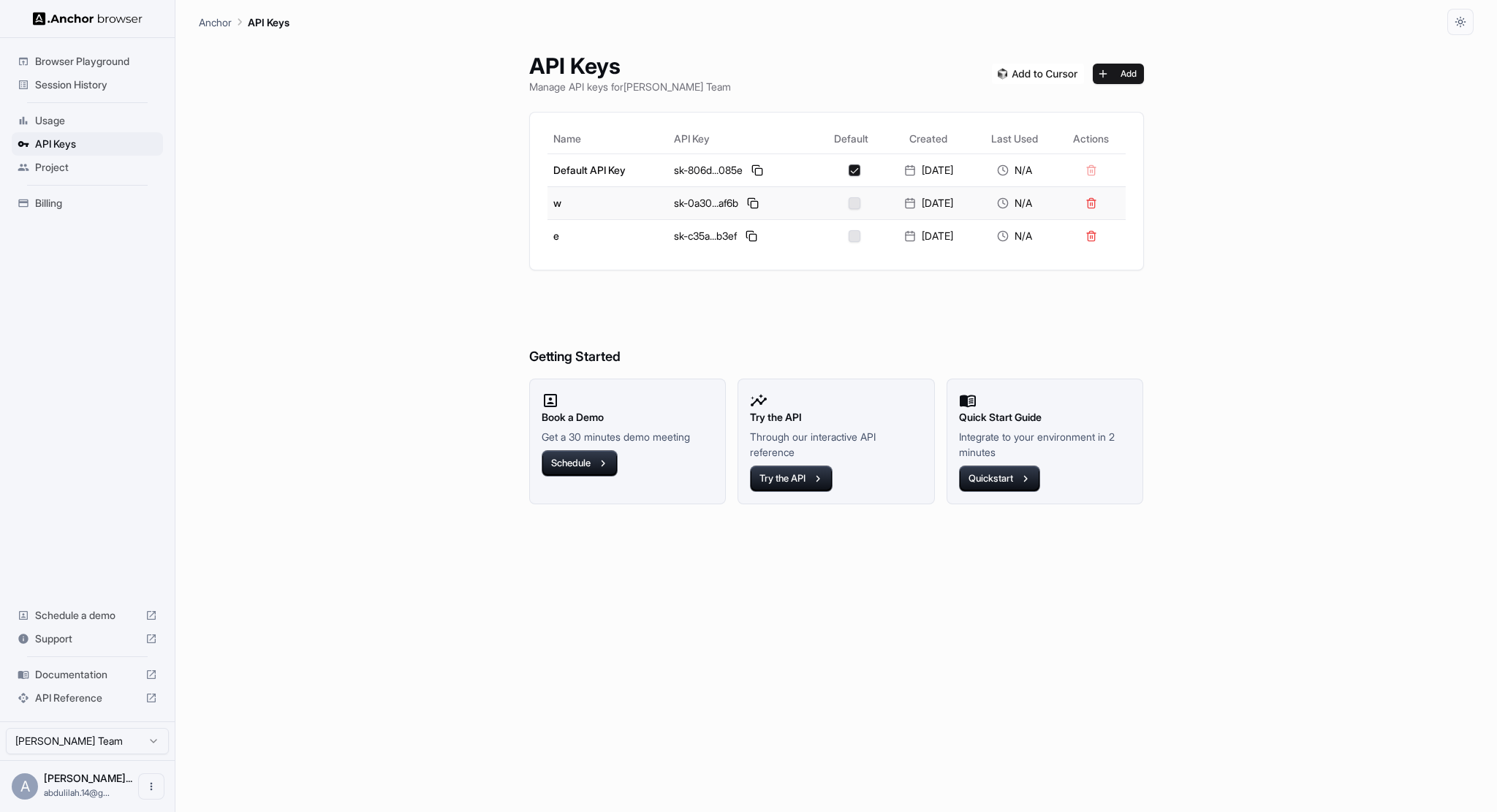
click at [948, 203] on div "23‏/8‏/2025" at bounding box center [928, 203] width 76 height 14
click at [839, 200] on div at bounding box center [854, 203] width 61 height 12
click at [848, 199] on button "button" at bounding box center [854, 203] width 12 height 12
click at [845, 193] on td at bounding box center [851, 203] width 66 height 33
click at [775, 465] on button "Try the API" at bounding box center [791, 478] width 82 height 26
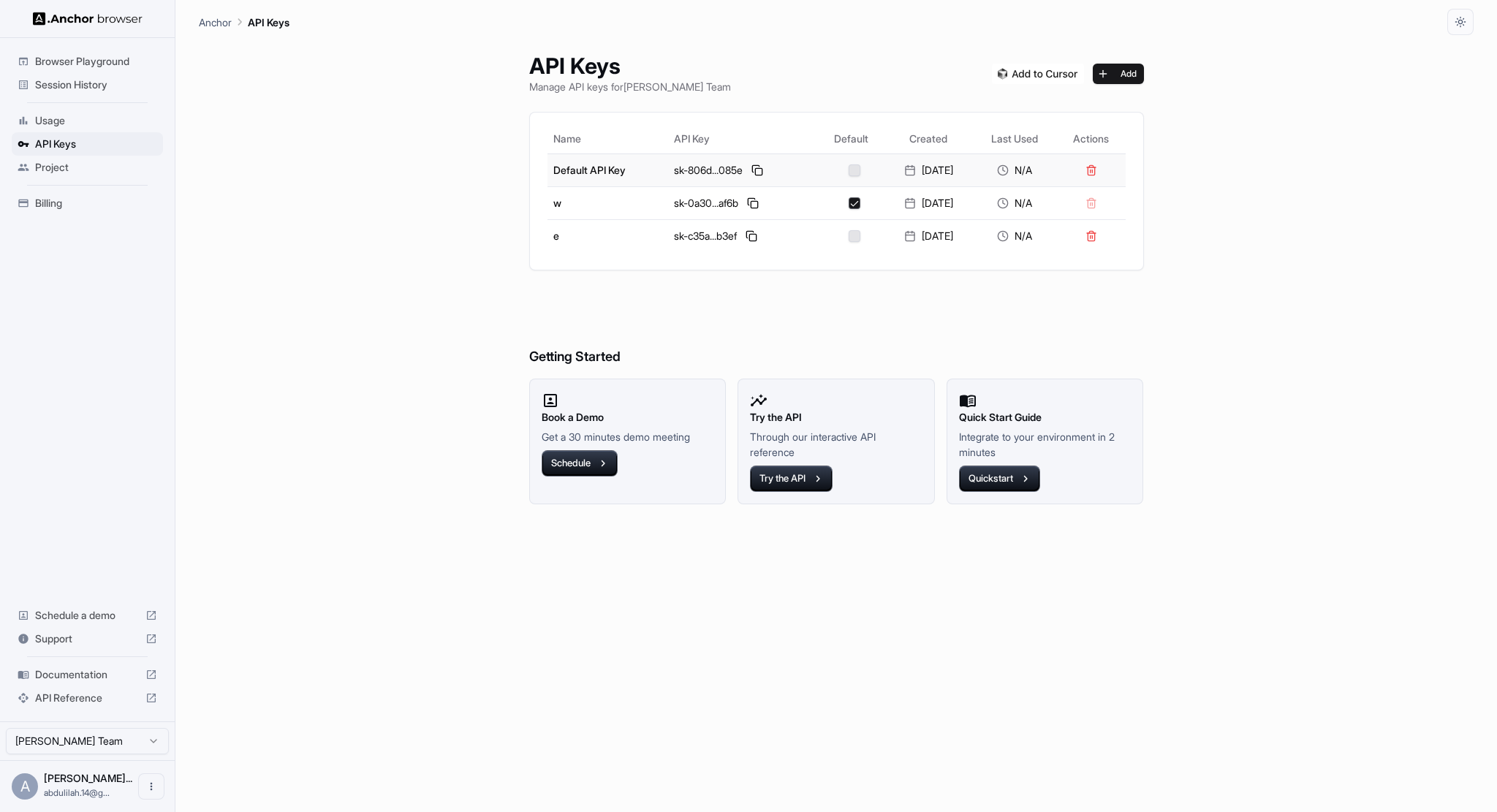
click at [838, 167] on div at bounding box center [854, 170] width 61 height 12
click at [848, 165] on button "button" at bounding box center [854, 170] width 12 height 12
click at [848, 164] on button "button" at bounding box center [854, 170] width 12 height 12
click at [748, 166] on button at bounding box center [757, 171] width 18 height 18
